Goal: Check status: Check status

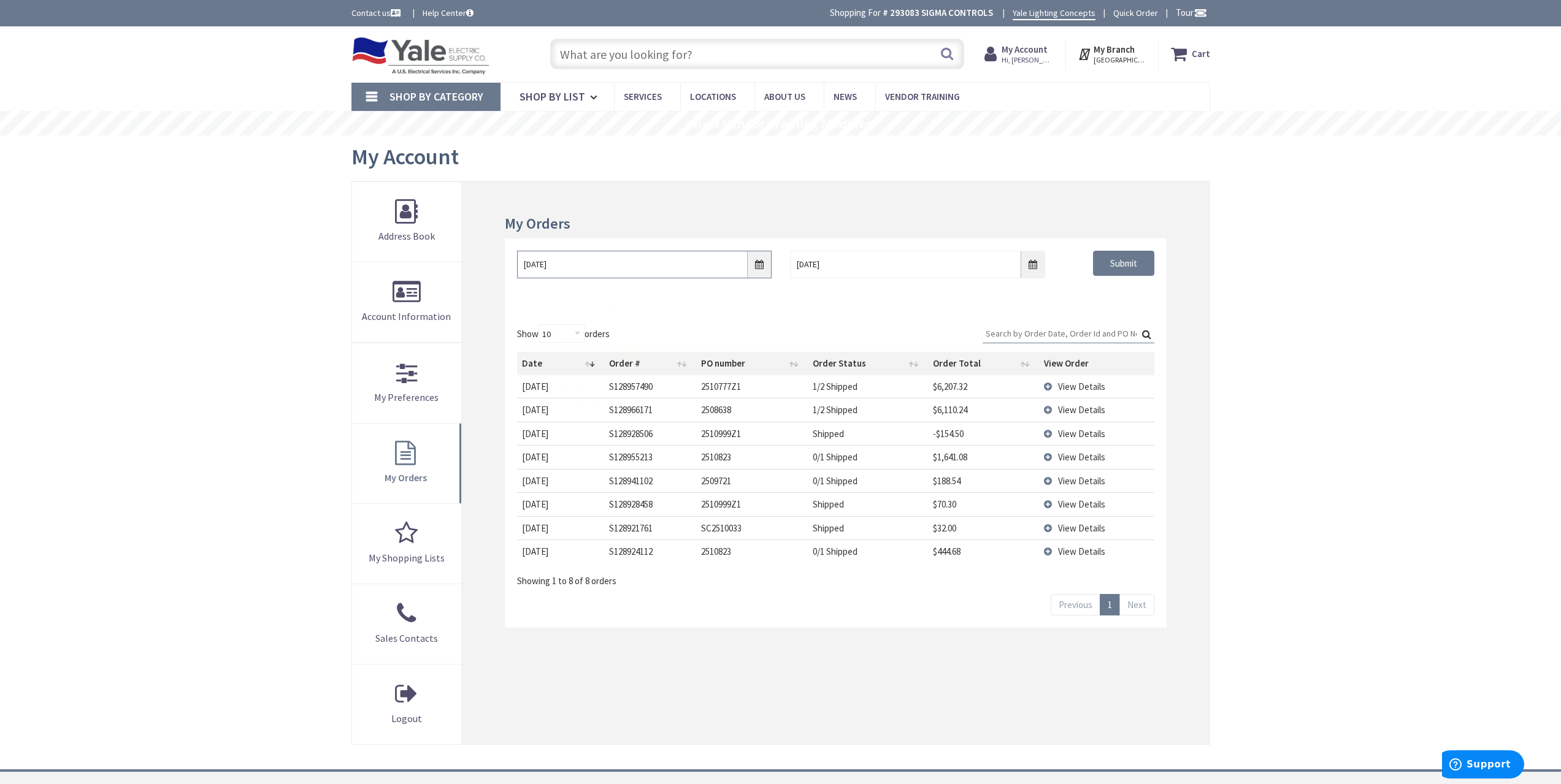
click at [756, 266] on input "[DATE]" at bounding box center [645, 265] width 254 height 28
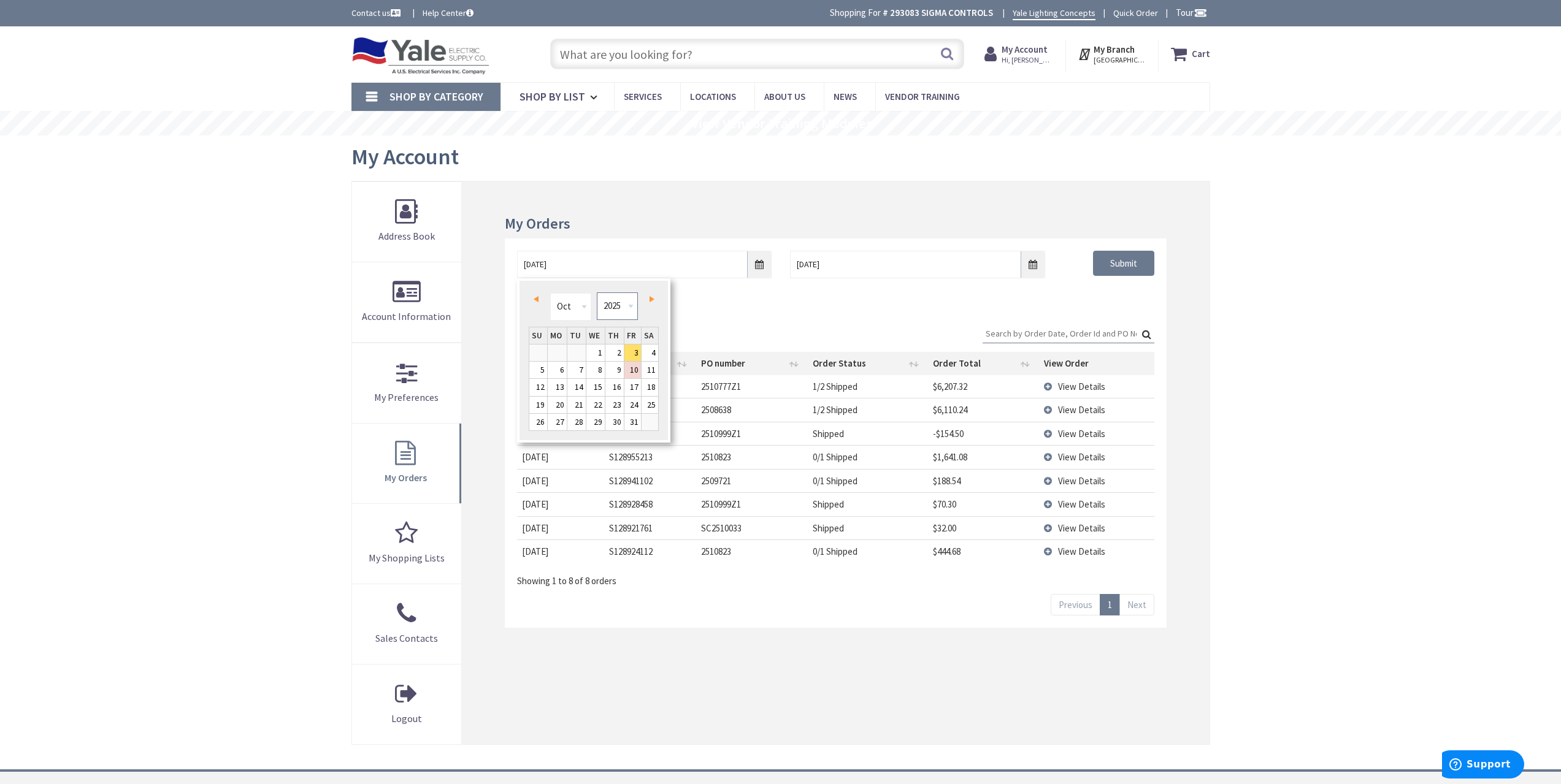
click at [631, 309] on select "1980 1981 1982 1983 1984 1985 1986 1987 1988 1989 1990 1991 1992 1993 1994 1995…" at bounding box center [617, 306] width 41 height 28
type input "[GEOGRAPHIC_DATA], [GEOGRAPHIC_DATA]"
type input "[DATE]"
click at [1154, 296] on div "10/02/2021 10/10/2025 Submit" at bounding box center [835, 275] width 661 height 74
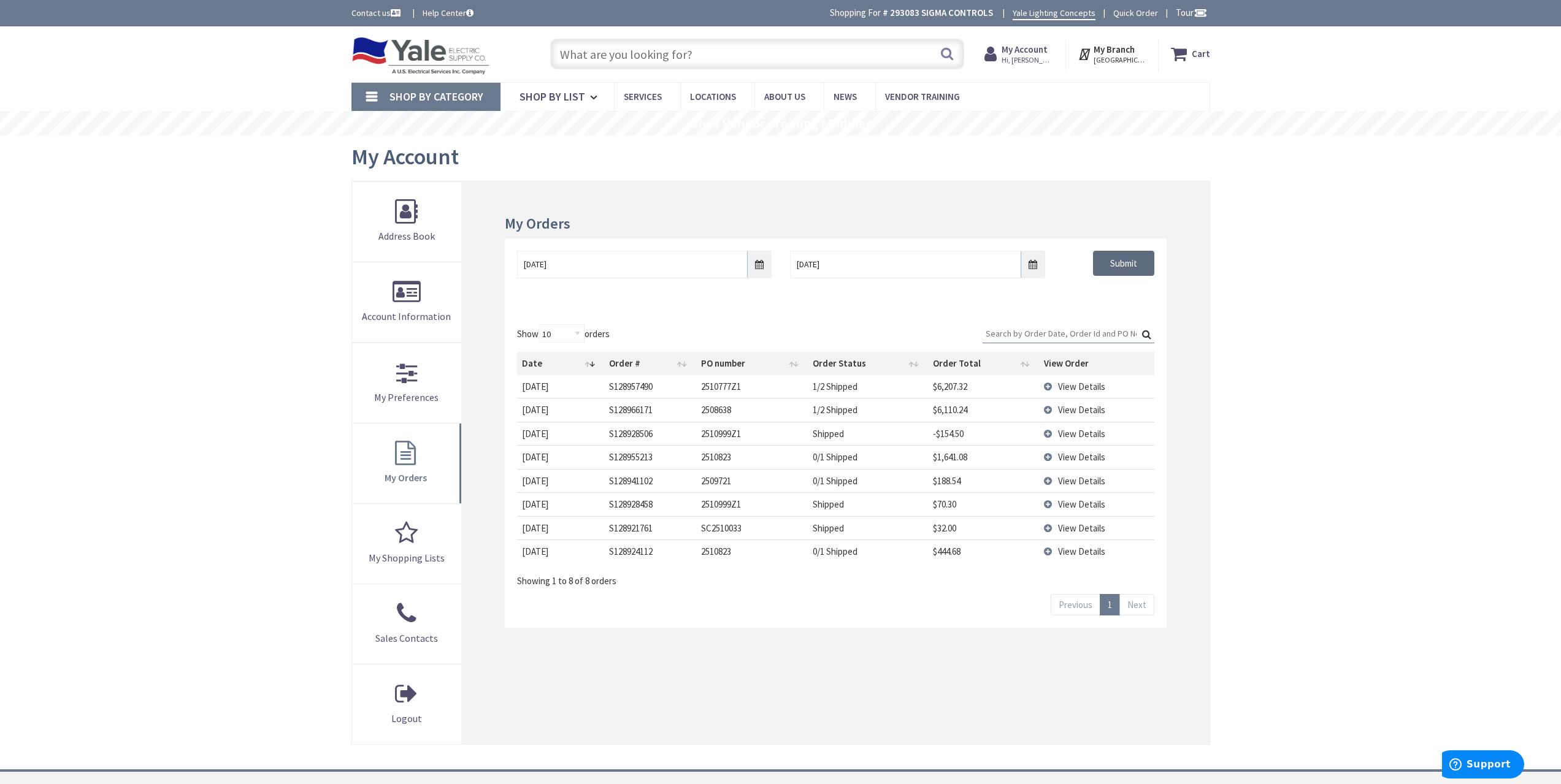
click at [1133, 258] on input "Submit" at bounding box center [1124, 264] width 62 height 26
